Goal: Navigation & Orientation: Go to known website

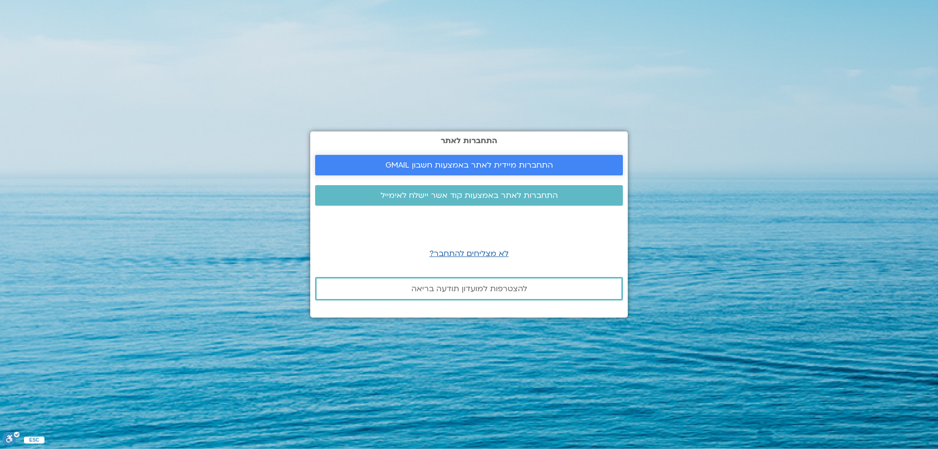
click at [498, 163] on span "התחברות מיידית לאתר באמצעות חשבון GMAIL" at bounding box center [468, 165] width 167 height 9
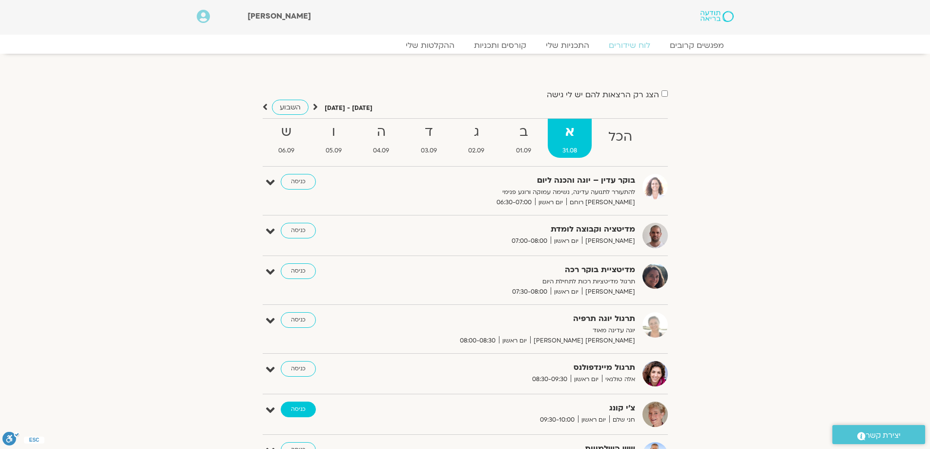
click at [302, 409] on link "כניסה" at bounding box center [298, 409] width 35 height 16
